Goal: Information Seeking & Learning: Find specific fact

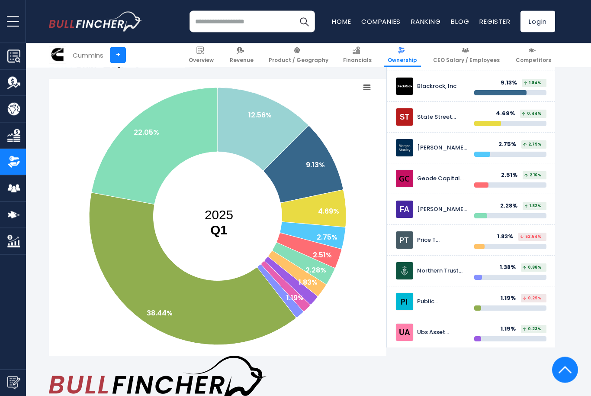
scroll to position [171, 0]
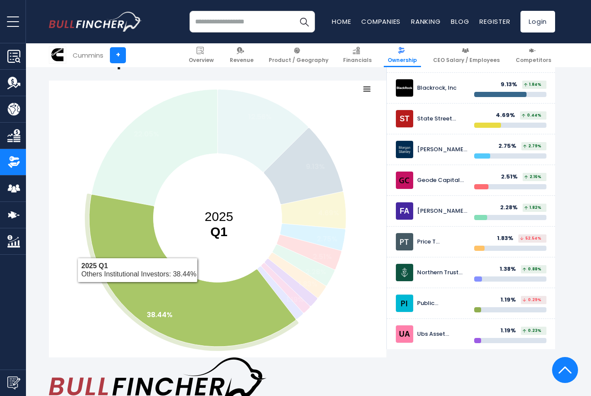
click at [138, 263] on icon at bounding box center [192, 270] width 207 height 152
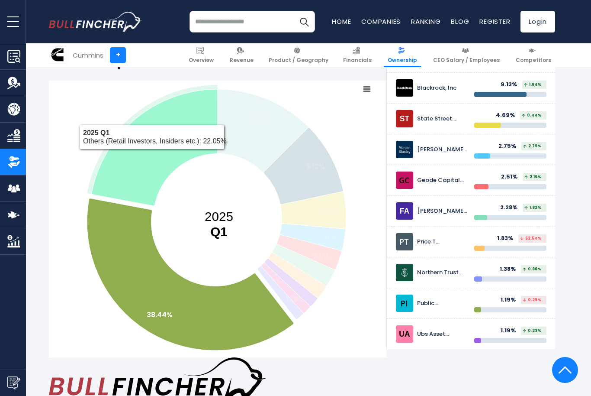
click at [152, 129] on text "22.05%" at bounding box center [147, 134] width 26 height 10
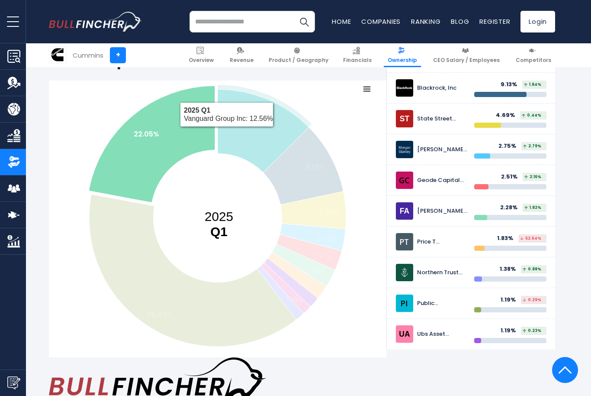
click at [255, 106] on icon at bounding box center [263, 130] width 91 height 83
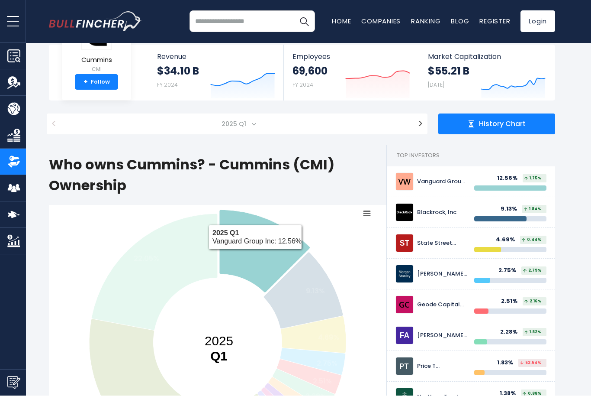
scroll to position [46, 0]
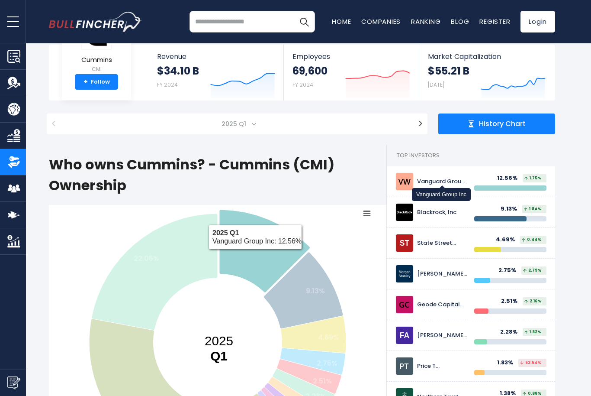
click at [443, 182] on div "Vanguard Group Inc" at bounding box center [442, 181] width 51 height 7
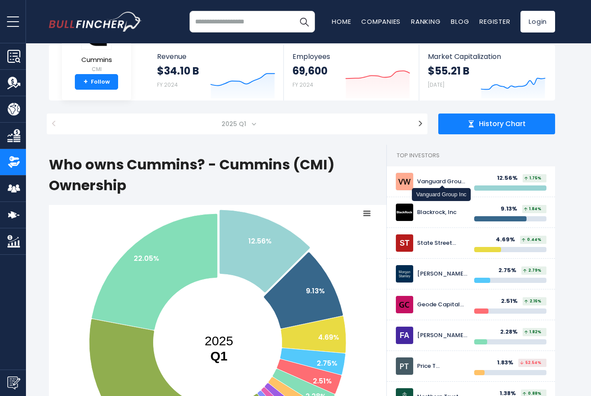
click at [223, 24] on input "search" at bounding box center [253, 22] width 126 height 22
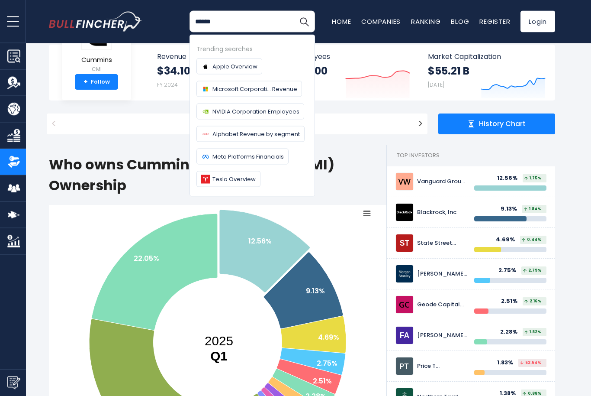
type input "******"
click at [304, 21] on button "Search" at bounding box center [304, 22] width 22 height 22
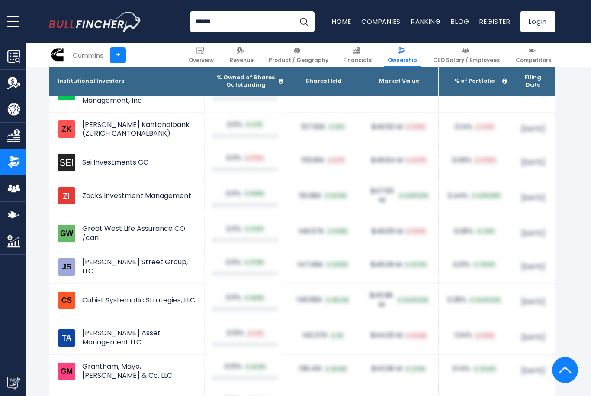
scroll to position [3620, 0]
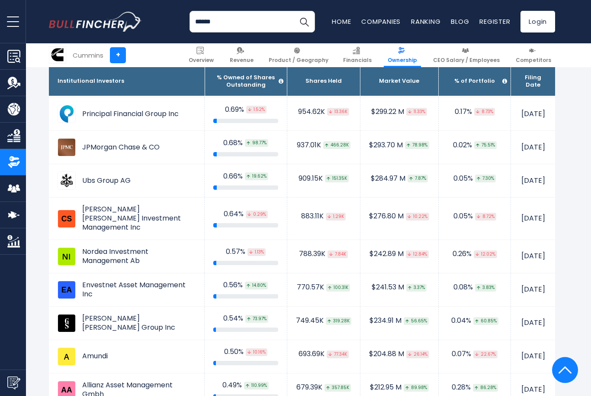
scroll to position [1479, 0]
